Goal: Task Accomplishment & Management: Use online tool/utility

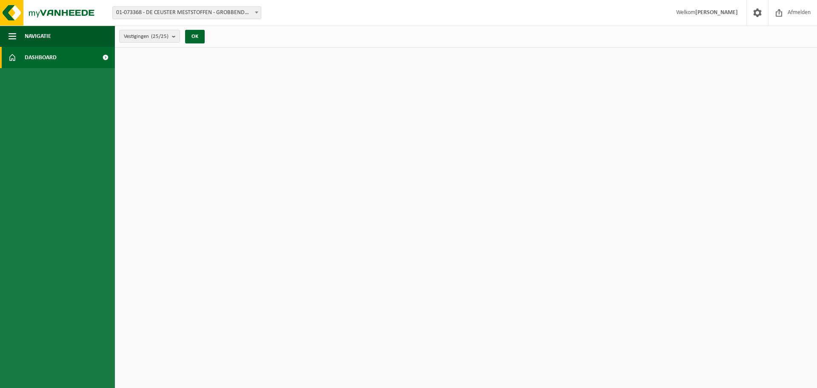
click at [31, 57] on span "Dashboard" at bounding box center [41, 57] width 32 height 21
click at [195, 37] on button "OK" at bounding box center [195, 37] width 20 height 14
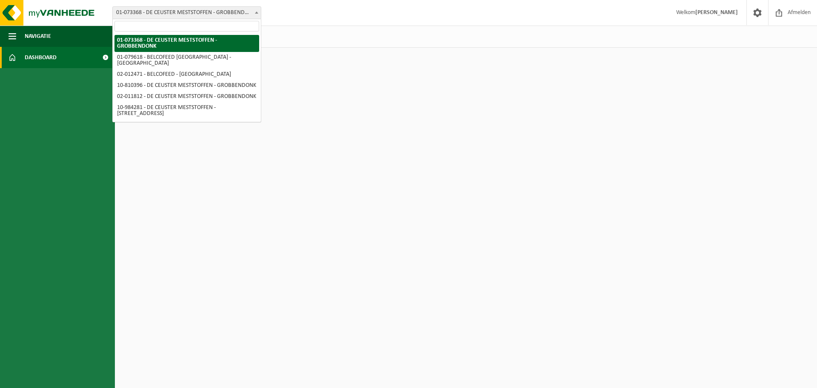
click at [241, 14] on span "01-073368 - DE CEUSTER MESTSTOFFEN - GROBBENDONK" at bounding box center [187, 13] width 148 height 12
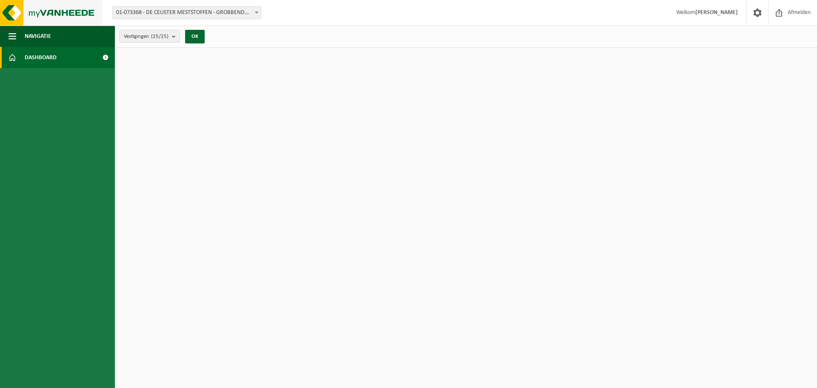
click at [63, 13] on img at bounding box center [51, 13] width 102 height 26
click at [196, 364] on html "Vestiging: 01-073368 - DE CEUSTER MESTSTOFFEN - GROBBENDONK 01-079618 - BELCOFE…" at bounding box center [408, 194] width 817 height 388
click at [23, 37] on button "Navigatie" at bounding box center [57, 36] width 115 height 21
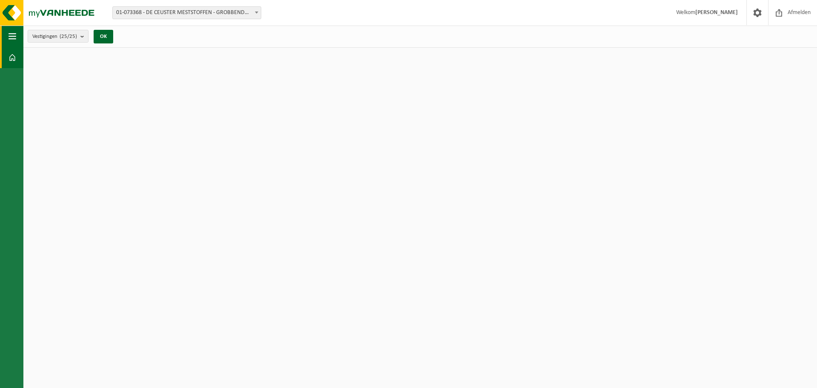
click at [14, 37] on span "button" at bounding box center [13, 36] width 8 height 21
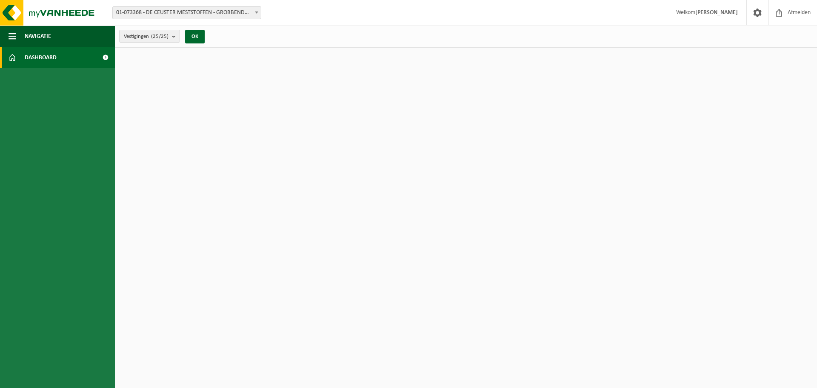
click at [35, 60] on span "Dashboard" at bounding box center [41, 57] width 32 height 21
click at [61, 14] on img at bounding box center [51, 13] width 102 height 26
click at [724, 11] on strong "[PERSON_NAME]" at bounding box center [717, 12] width 43 height 6
click at [754, 11] on span at bounding box center [757, 12] width 13 height 25
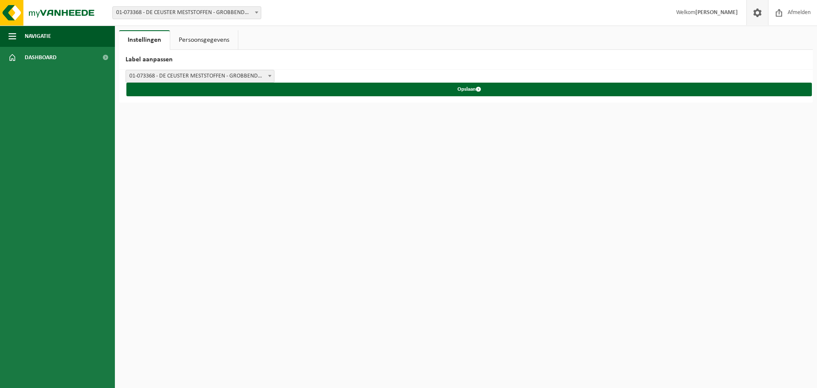
click at [213, 35] on link "Persoonsgegevens" at bounding box center [204, 40] width 68 height 20
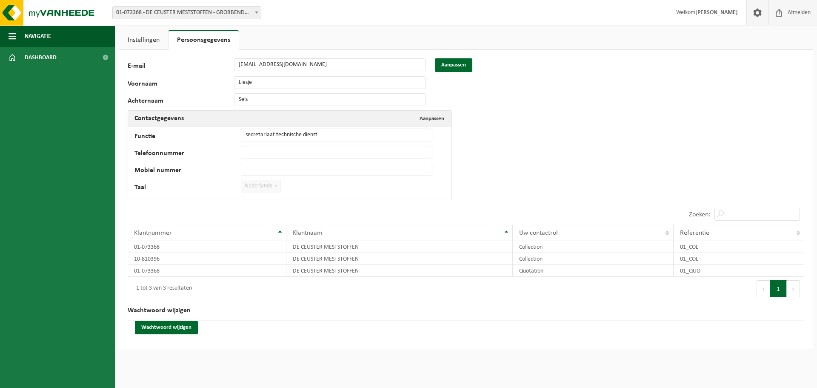
click at [787, 16] on span "Afmelden" at bounding box center [799, 12] width 27 height 25
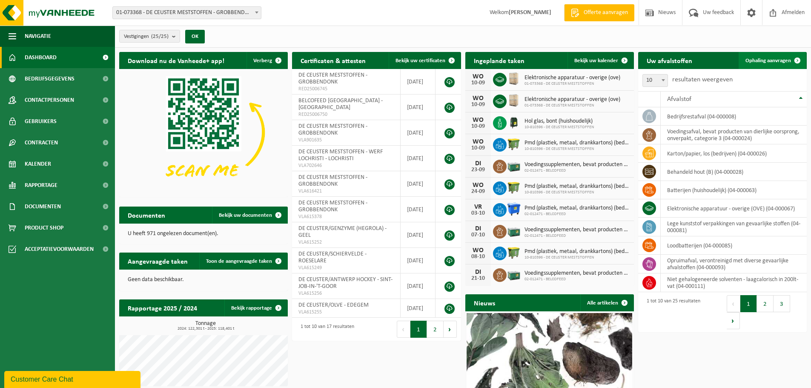
click at [762, 56] on link "Ophaling aanvragen" at bounding box center [772, 60] width 67 height 17
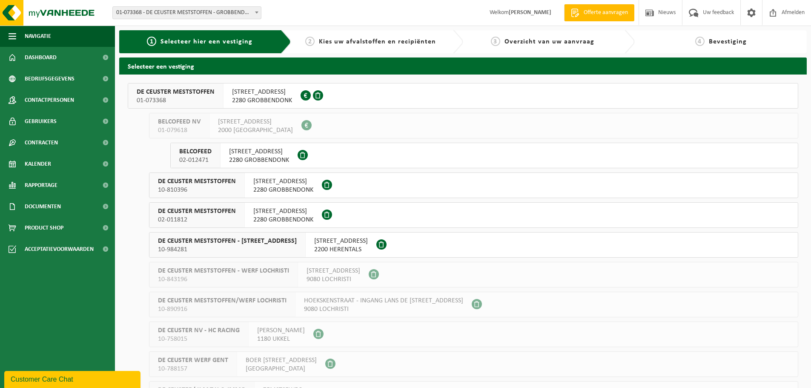
click at [239, 93] on span "BANNERLAAN 79" at bounding box center [262, 92] width 60 height 9
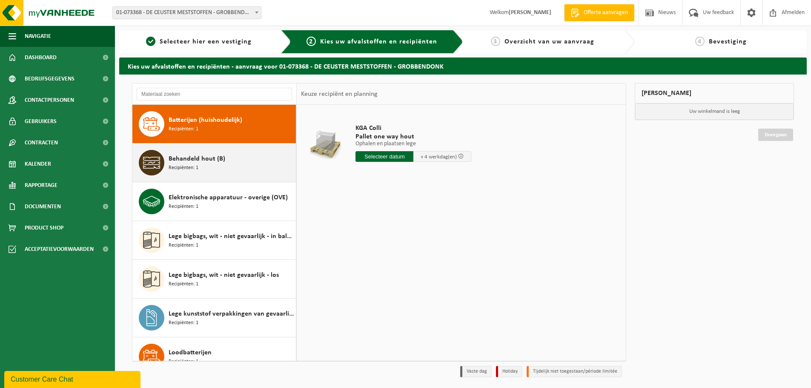
click at [199, 152] on div "Behandeld hout (B) Recipiënten: 1" at bounding box center [231, 163] width 125 height 26
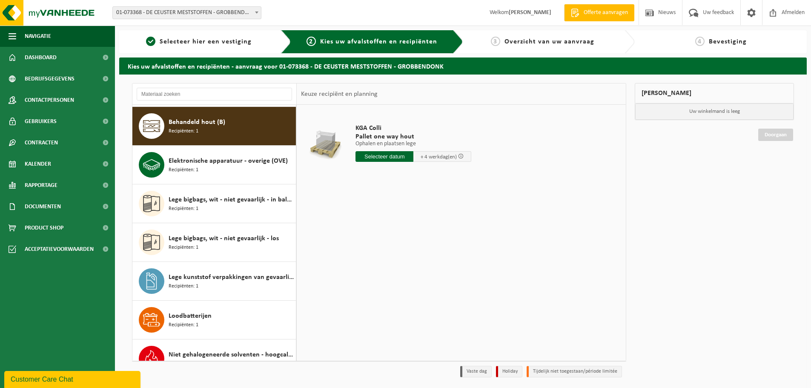
scroll to position [39, 0]
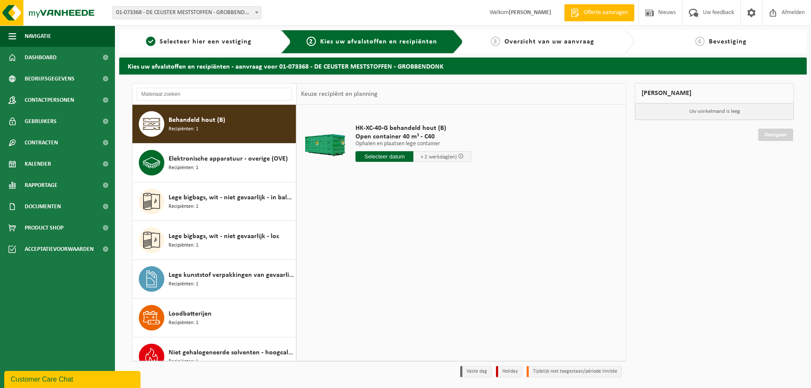
click at [402, 155] on input "text" at bounding box center [384, 156] width 58 height 11
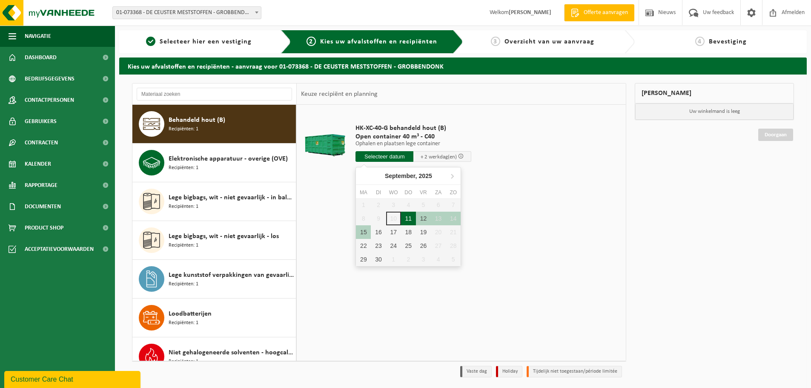
click at [413, 216] on div "11" at bounding box center [408, 219] width 15 height 14
type input "Van [DATE]"
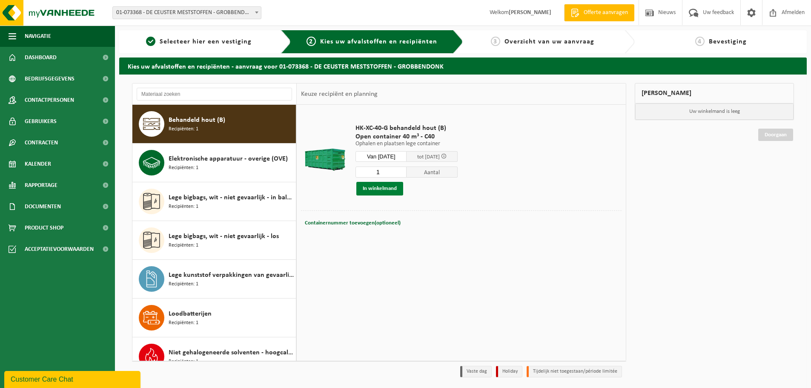
click at [391, 189] on button "In winkelmand" at bounding box center [379, 189] width 47 height 14
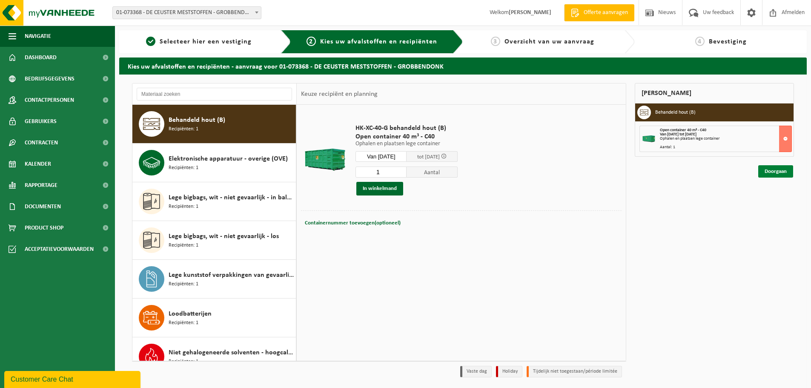
click at [770, 171] on link "Doorgaan" at bounding box center [775, 171] width 35 height 12
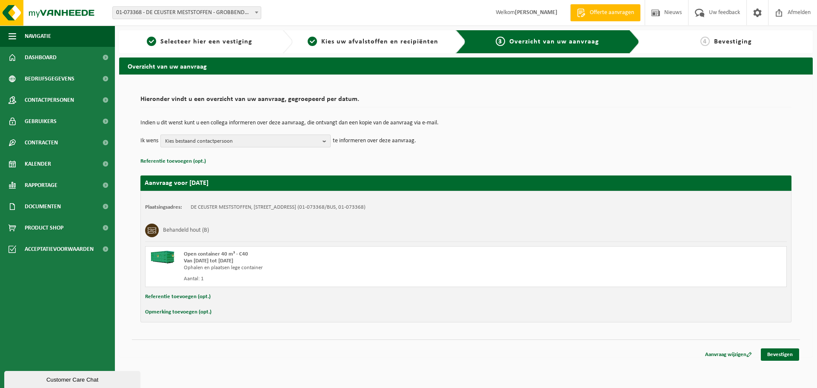
click at [208, 144] on span "Kies bestaand contactpersoon" at bounding box center [242, 141] width 154 height 13
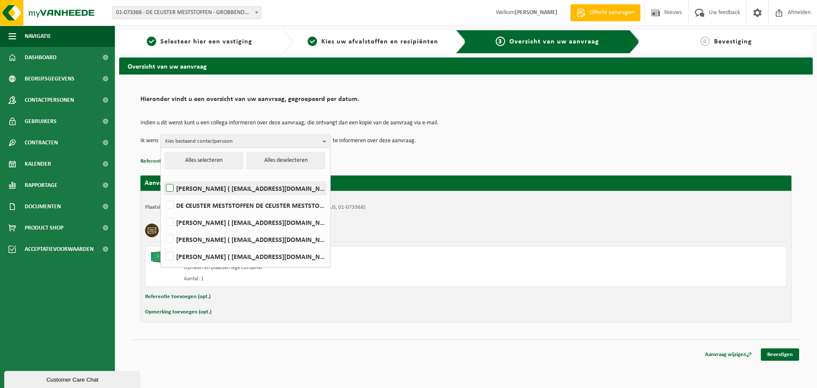
click at [203, 189] on label "[PERSON_NAME] ( [EMAIL_ADDRESS][DOMAIN_NAME] )" at bounding box center [245, 188] width 162 height 13
click at [163, 178] on input "[PERSON_NAME] ( [EMAIL_ADDRESS][DOMAIN_NAME] )" at bounding box center [163, 177] width 0 height 0
checkbox input "true"
click at [229, 359] on div "Overzicht van uw aanvraag Hieronder vindt u een overzicht van uw aanvraag, gegr…" at bounding box center [466, 208] width 702 height 303
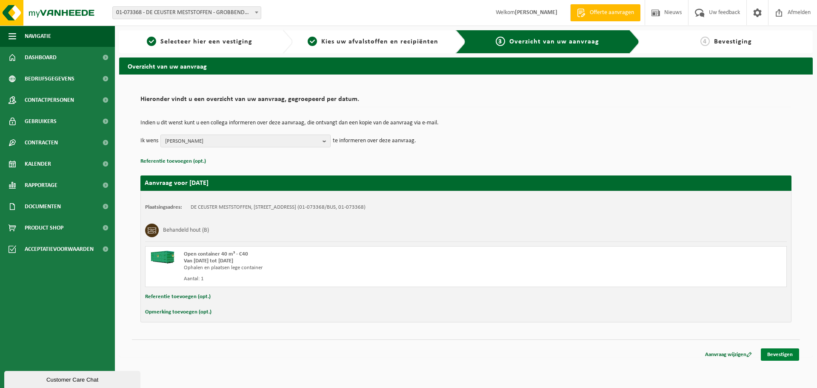
click at [771, 353] on link "Bevestigen" at bounding box center [780, 354] width 38 height 12
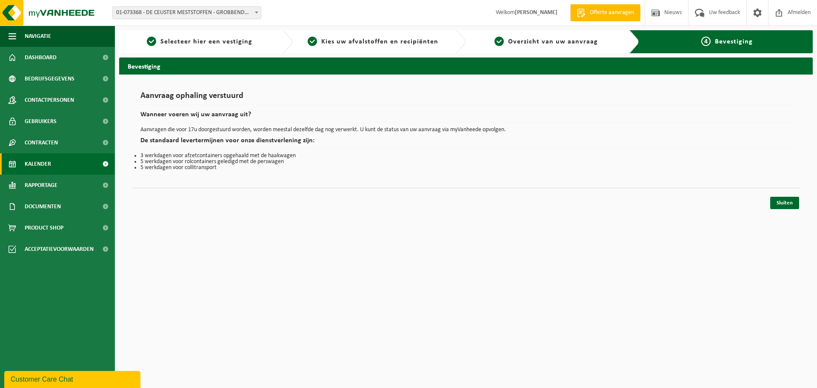
click at [36, 166] on span "Kalender" at bounding box center [38, 163] width 26 height 21
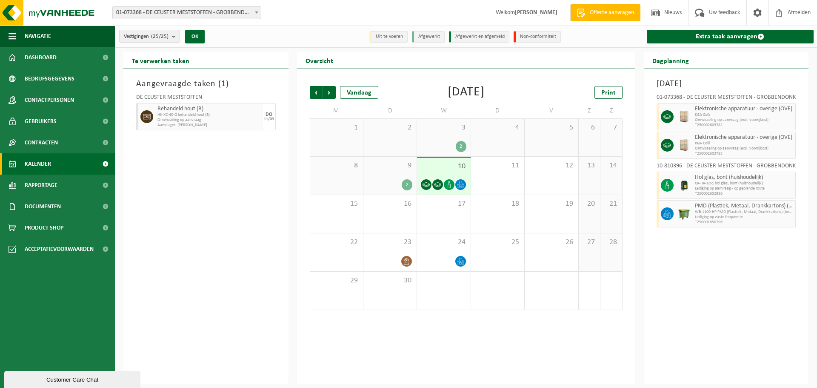
click at [750, 53] on div "Dagplanning" at bounding box center [726, 60] width 165 height 17
click at [316, 96] on span "Vorige" at bounding box center [316, 92] width 13 height 13
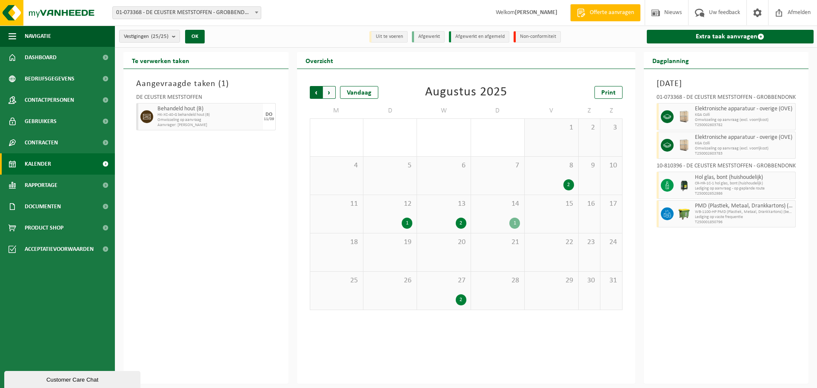
click at [327, 96] on span "Volgende" at bounding box center [329, 92] width 13 height 13
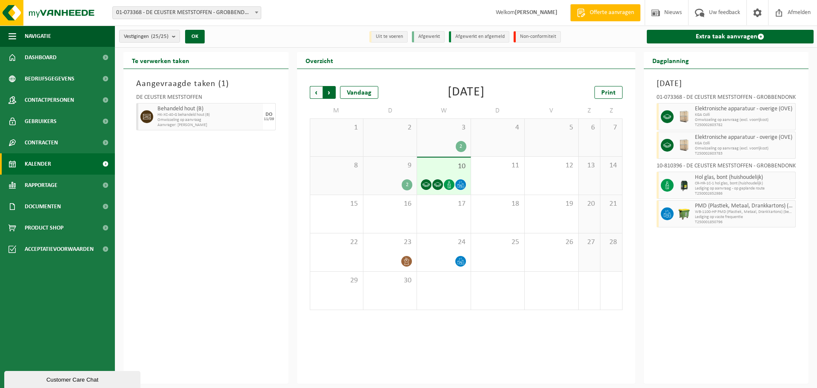
click at [316, 94] on span "Vorige" at bounding box center [316, 92] width 13 height 13
